Goal: Navigation & Orientation: Find specific page/section

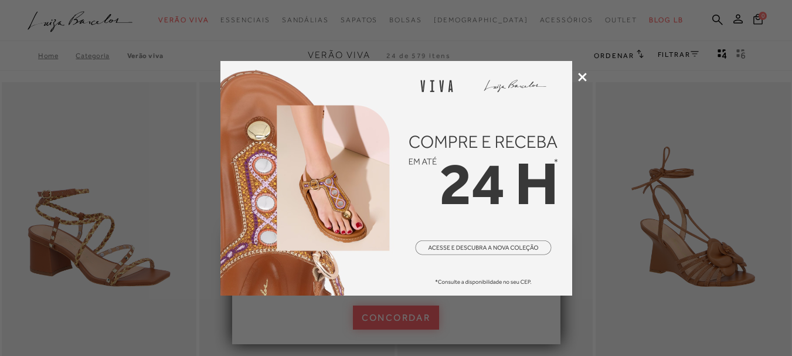
click at [521, 140] on img at bounding box center [397, 178] width 352 height 235
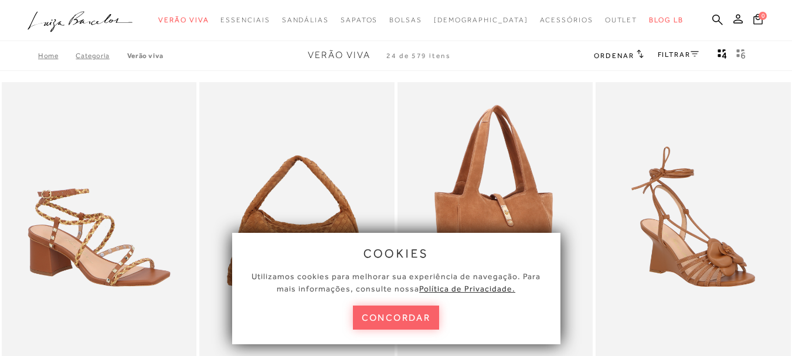
click at [402, 324] on button "concordar" at bounding box center [396, 318] width 87 height 24
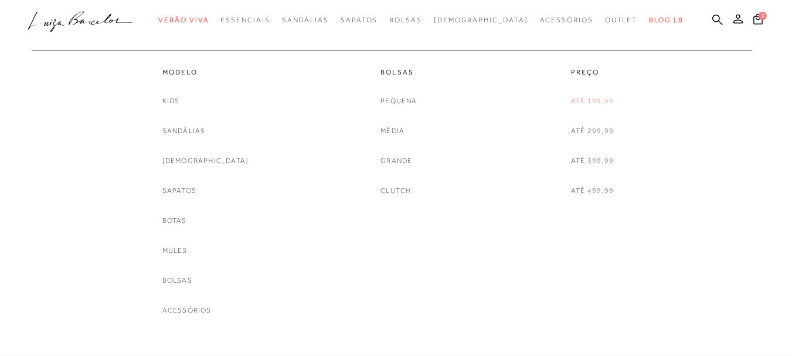
click at [584, 100] on link "Até 199,99" at bounding box center [592, 101] width 43 height 12
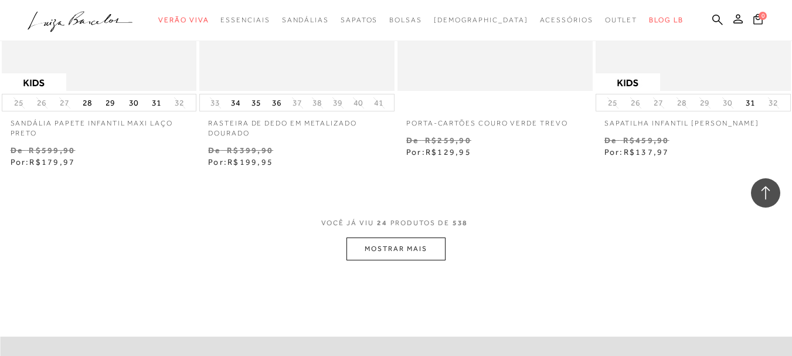
scroll to position [2287, 0]
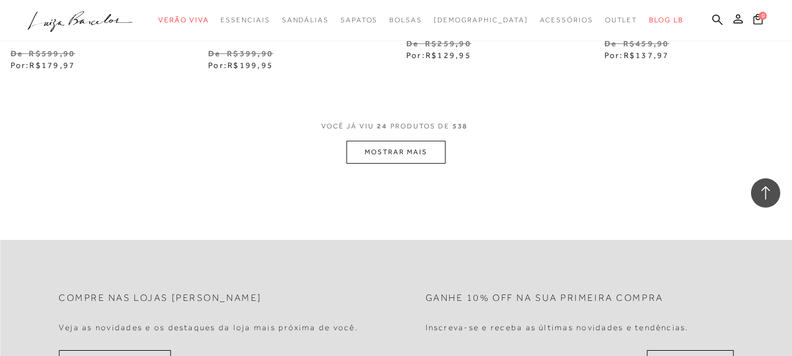
click at [440, 151] on button "MOSTRAR MAIS" at bounding box center [396, 152] width 99 height 23
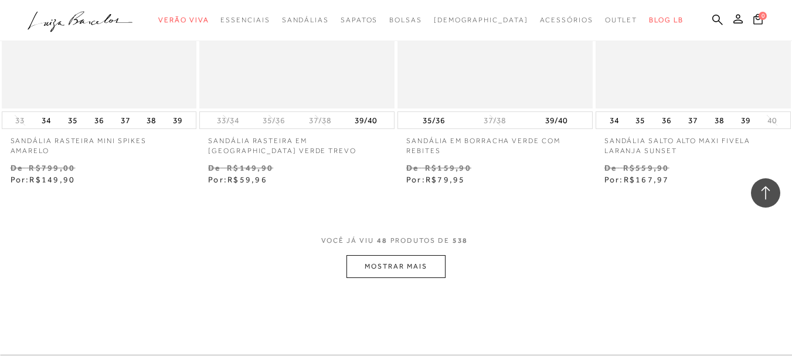
scroll to position [4516, 0]
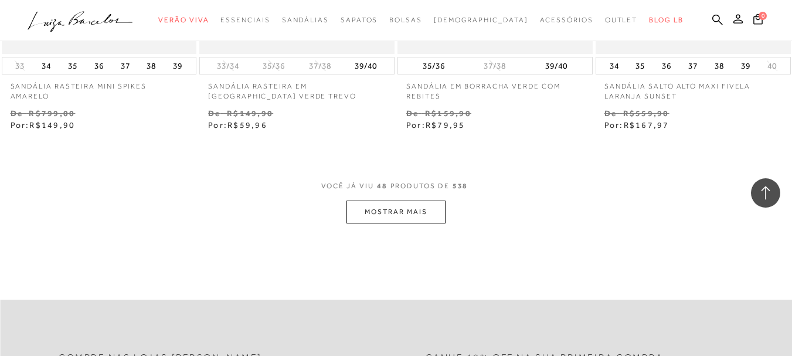
click at [394, 219] on button "MOSTRAR MAIS" at bounding box center [396, 212] width 99 height 23
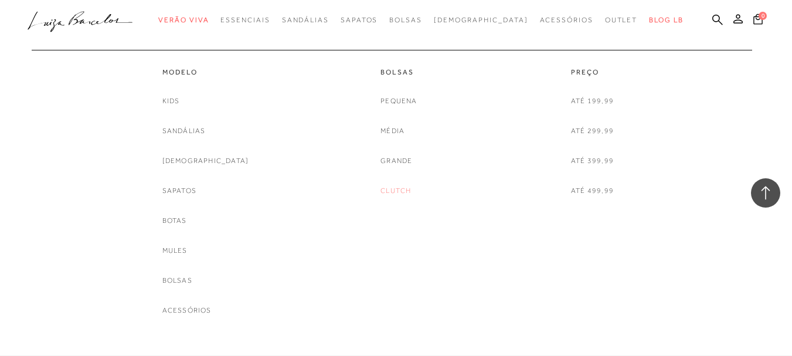
click at [399, 187] on link "Clutch" at bounding box center [396, 191] width 30 height 12
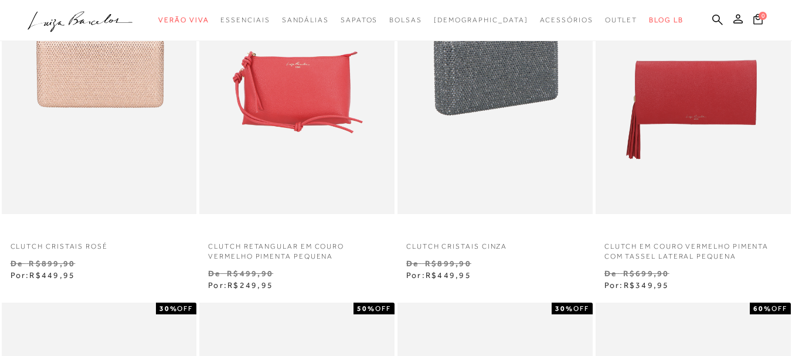
scroll to position [469, 0]
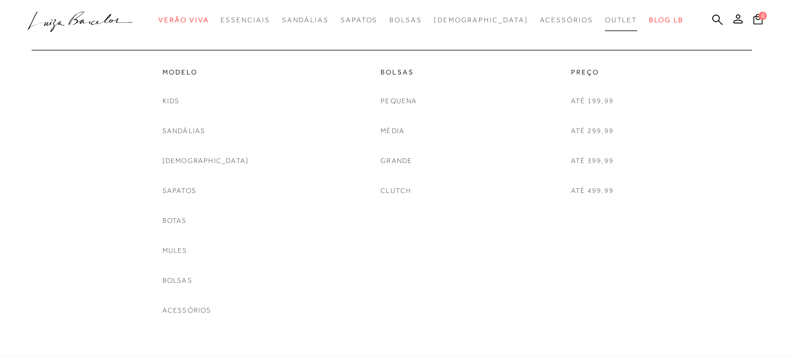
click at [605, 19] on span "Outlet" at bounding box center [621, 20] width 33 height 8
click at [392, 128] on link "Média" at bounding box center [393, 131] width 24 height 12
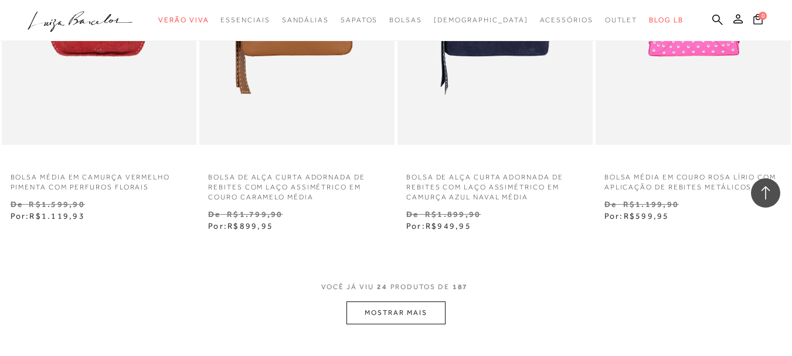
scroll to position [2346, 0]
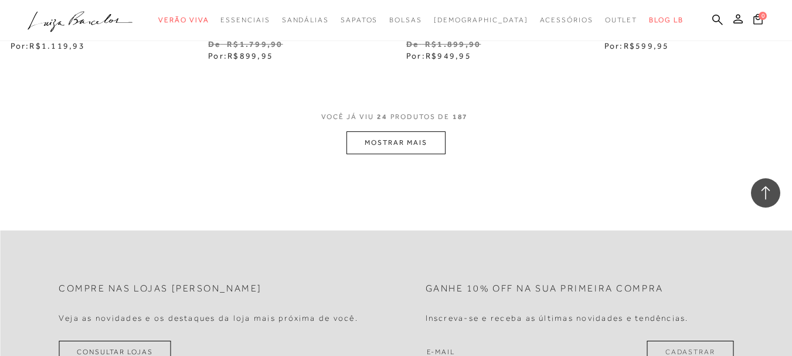
click at [372, 141] on button "MOSTRAR MAIS" at bounding box center [396, 142] width 99 height 23
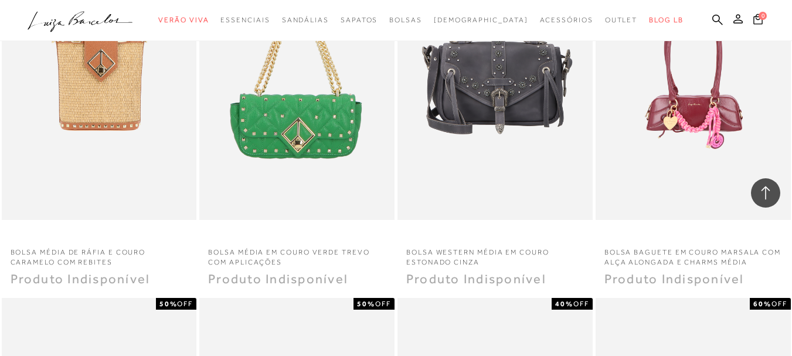
scroll to position [3285, 0]
